Goal: Information Seeking & Learning: Find specific fact

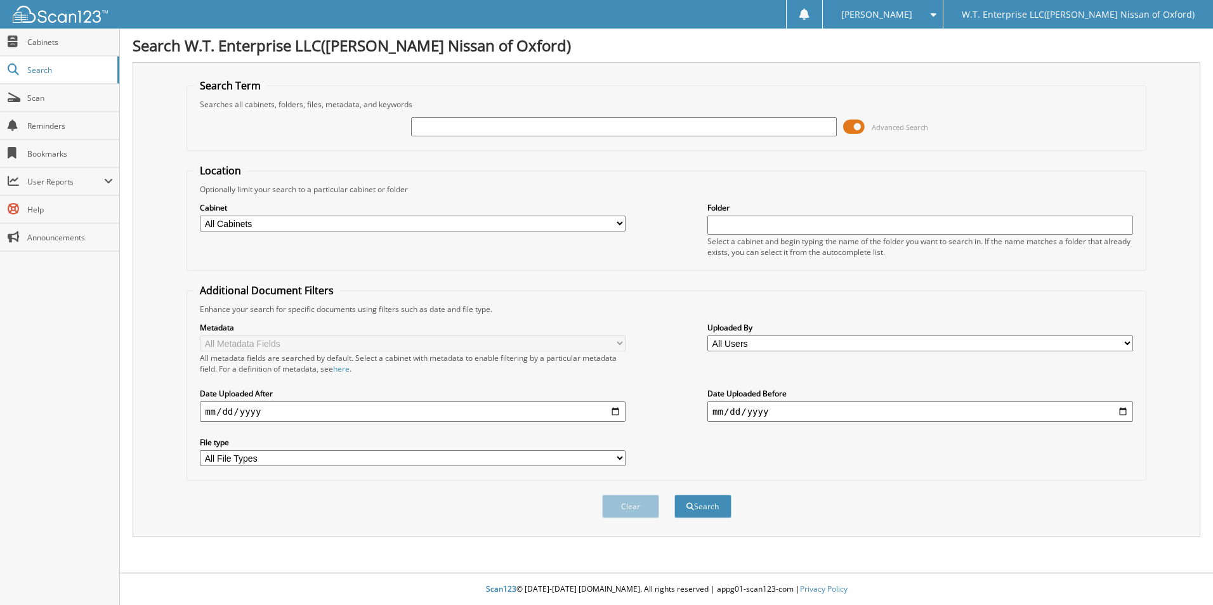
click at [420, 126] on input "text" at bounding box center [624, 126] width 426 height 19
type input "[US_VEHICLE_IDENTIFICATION_NUMBER]"
click at [705, 503] on button "Search" at bounding box center [702, 506] width 57 height 23
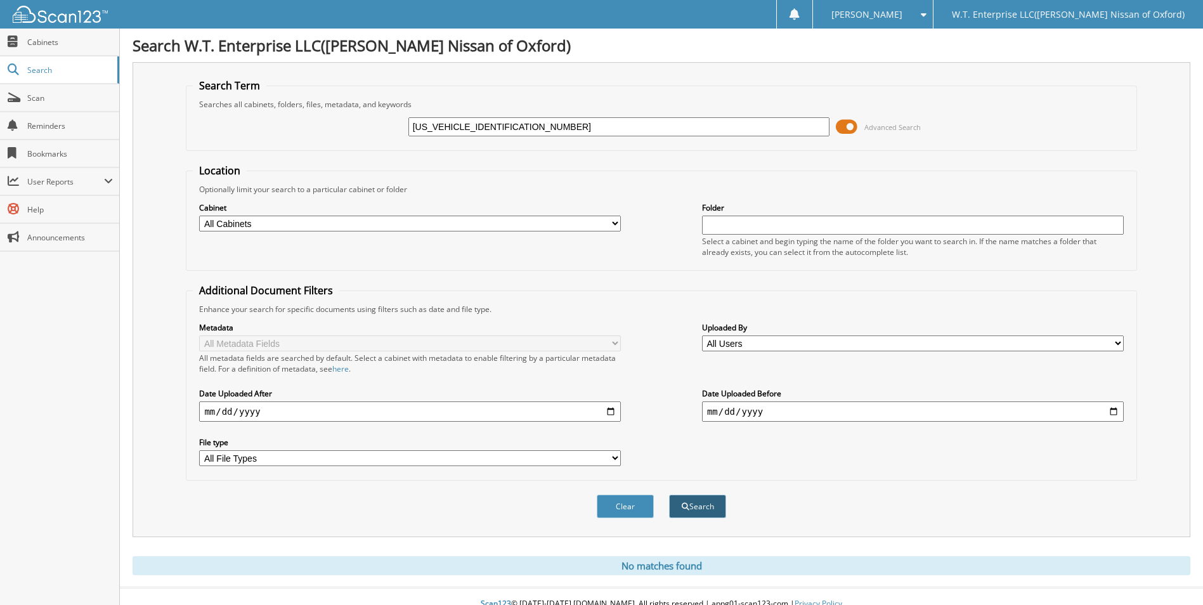
click at [707, 504] on button "Search" at bounding box center [697, 506] width 57 height 23
click at [615, 220] on select "All Cabinets AFTERMARKET WARRANTY PARTS SERVICE RO Needs Filing" at bounding box center [410, 224] width 422 height 16
select select "13382"
click at [199, 216] on select "All Cabinets AFTERMARKET WARRANTY PARTS SERVICE RO Needs Filing" at bounding box center [410, 224] width 422 height 16
click at [703, 506] on button "Search" at bounding box center [697, 506] width 57 height 23
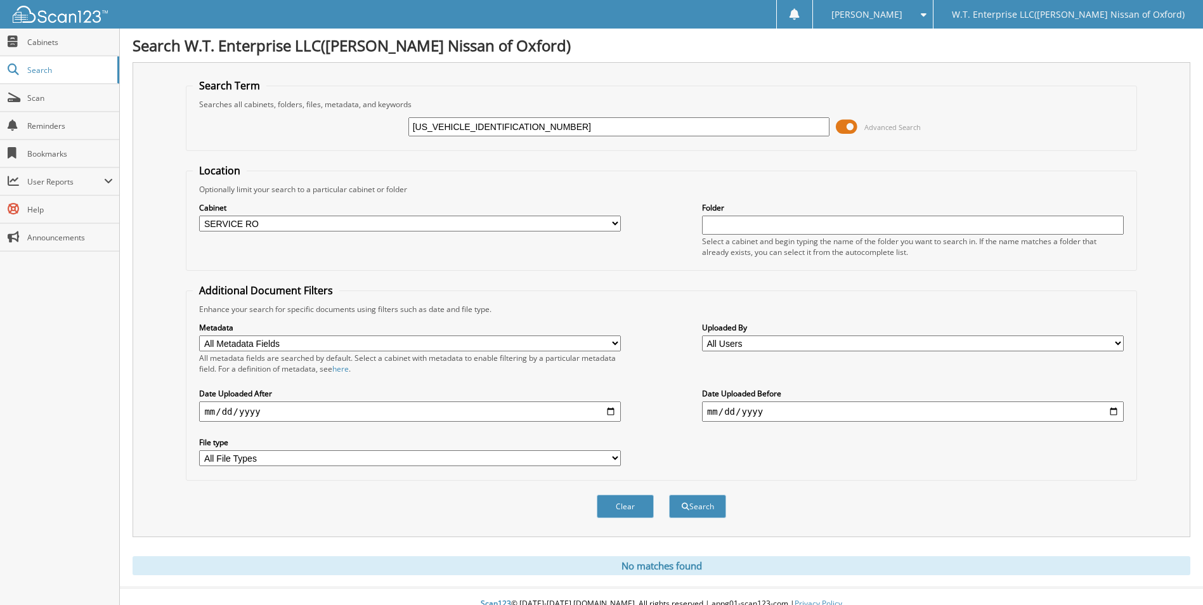
scroll to position [15, 0]
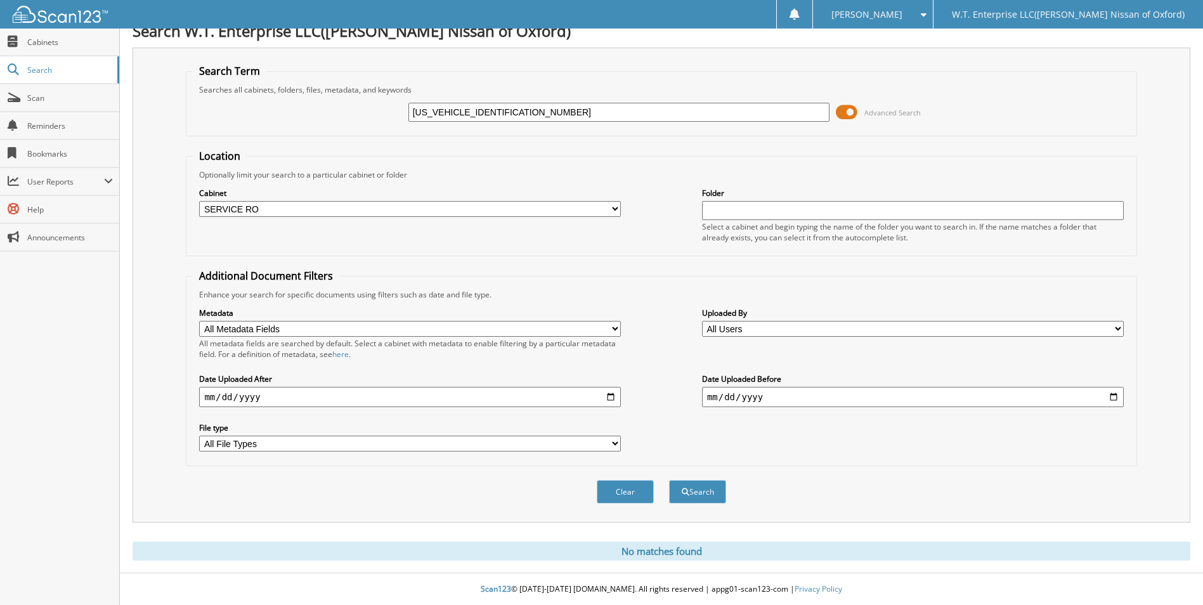
click at [296, 90] on fieldset "Search Term Searches all cabinets, folders, files, metadata, and keywords JN8AT…" at bounding box center [661, 100] width 951 height 72
paste input "SUGGS"
type input "SUGGS"
click at [704, 491] on button "Search" at bounding box center [697, 491] width 57 height 23
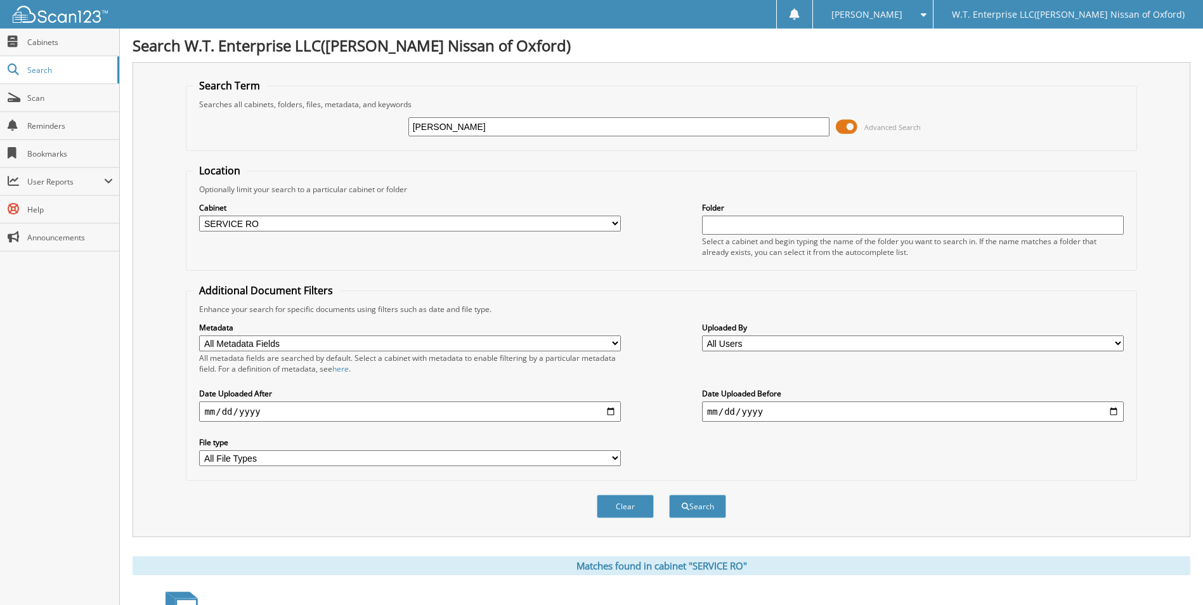
click at [843, 125] on span at bounding box center [847, 126] width 22 height 19
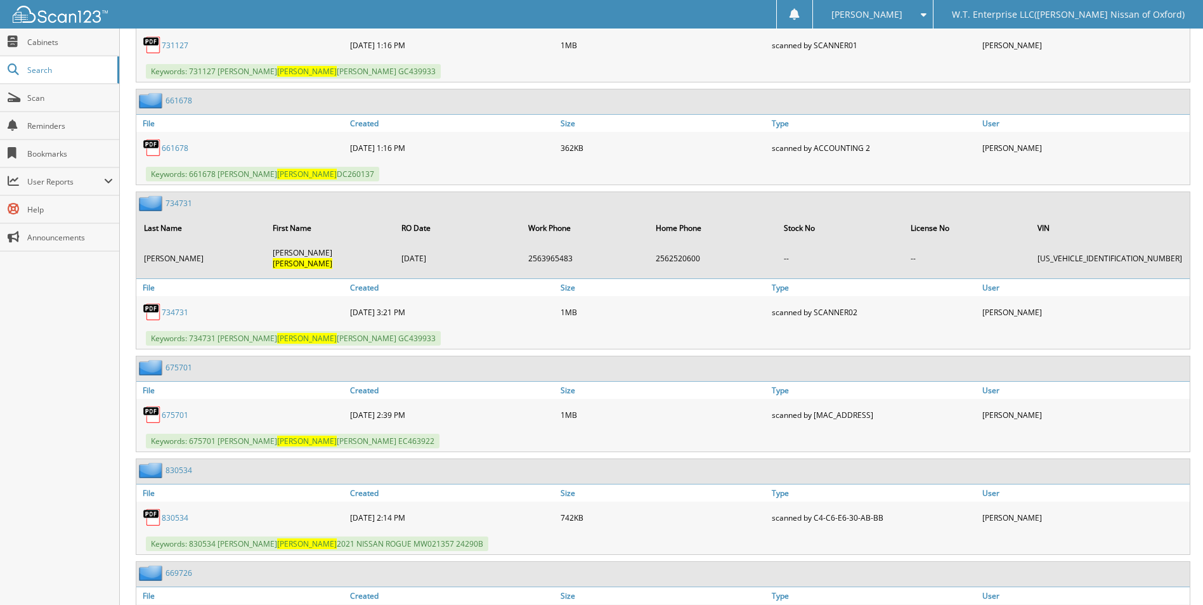
scroll to position [5519, 0]
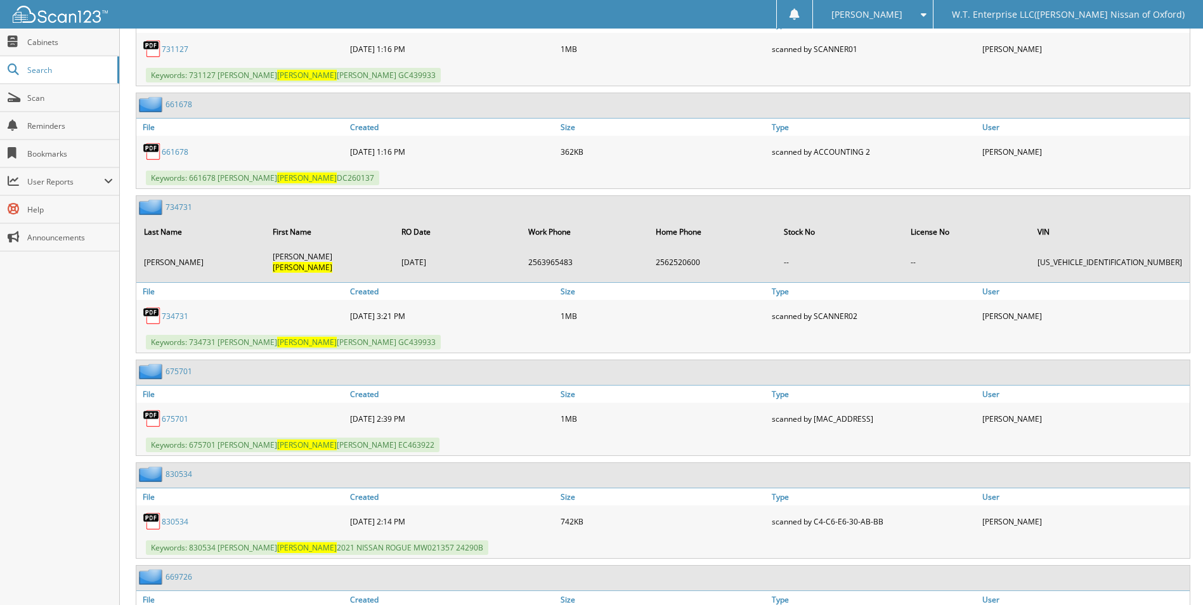
click at [171, 516] on link "830534" at bounding box center [175, 521] width 27 height 11
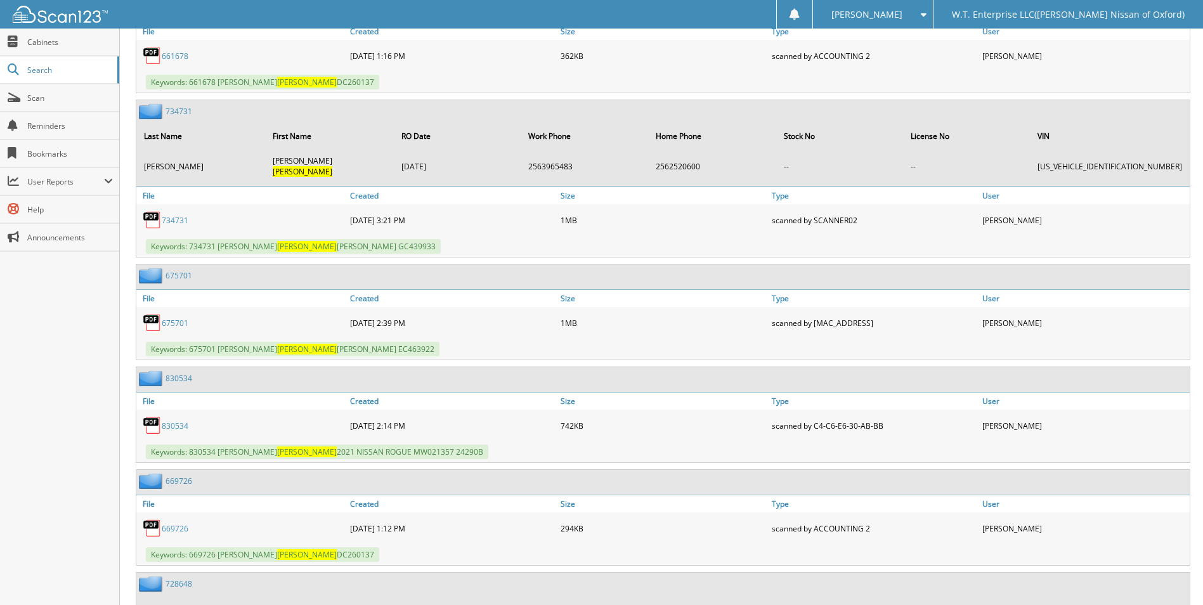
scroll to position [5646, 0]
